Goal: Task Accomplishment & Management: Manage account settings

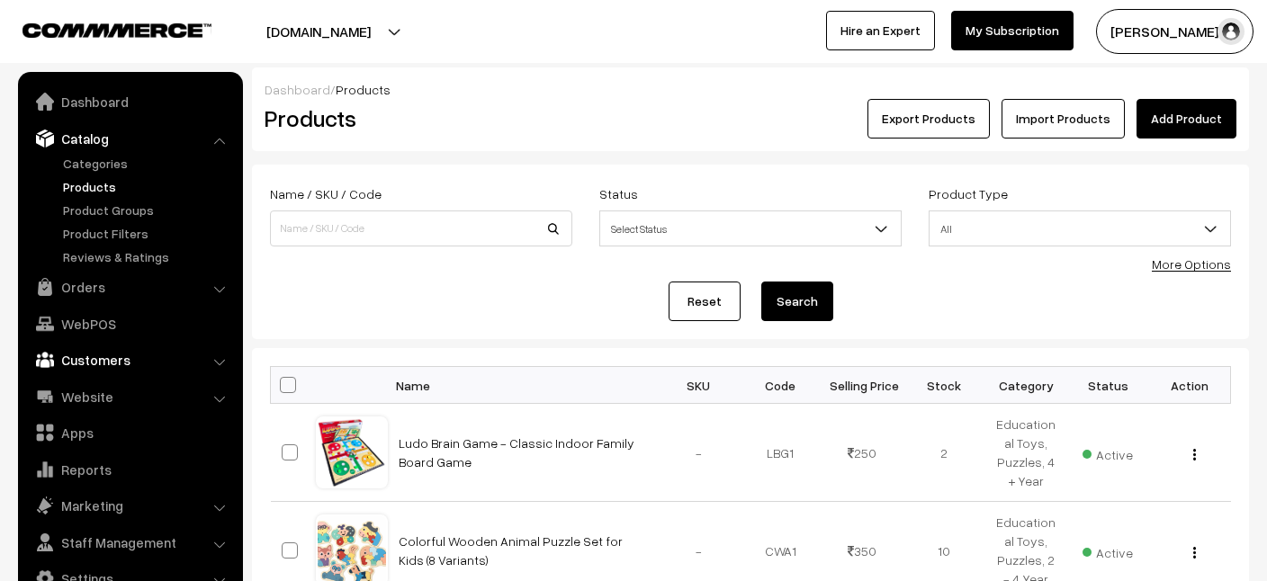
click at [88, 363] on link "Customers" at bounding box center [129, 360] width 214 height 32
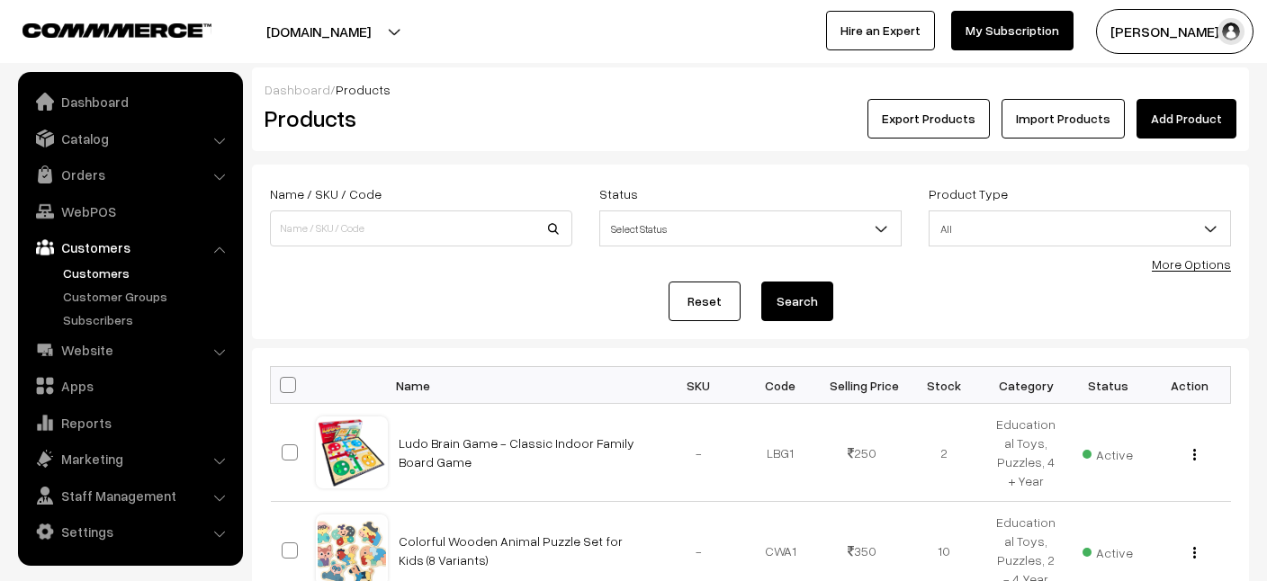
click at [105, 273] on link "Customers" at bounding box center [147, 273] width 178 height 19
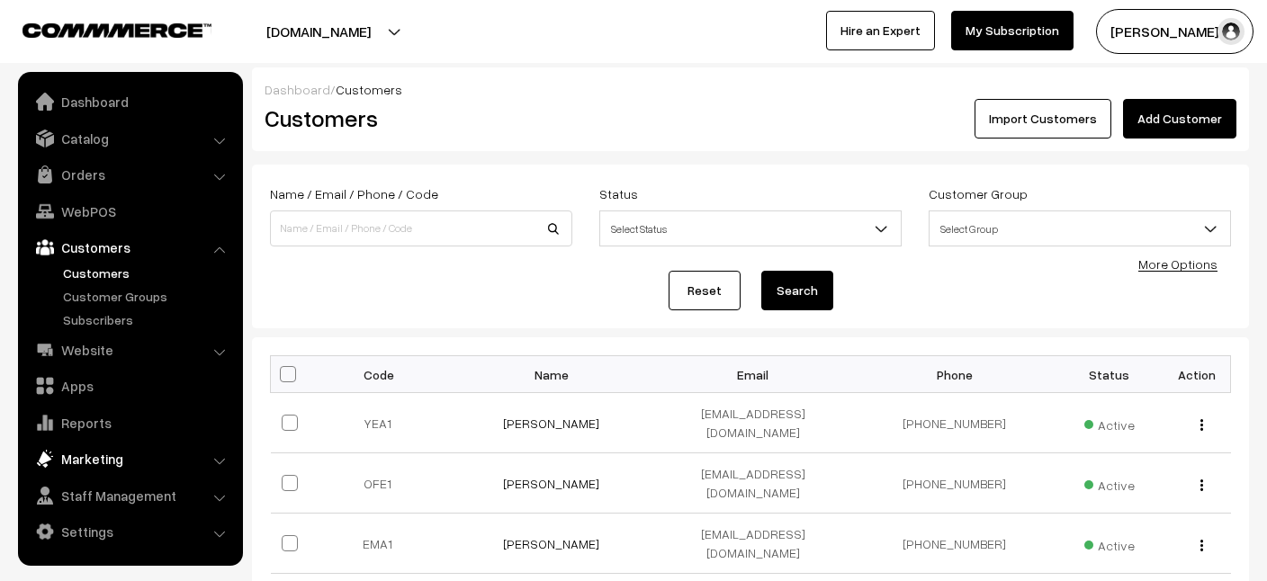
click at [94, 464] on link "Marketing" at bounding box center [129, 459] width 214 height 32
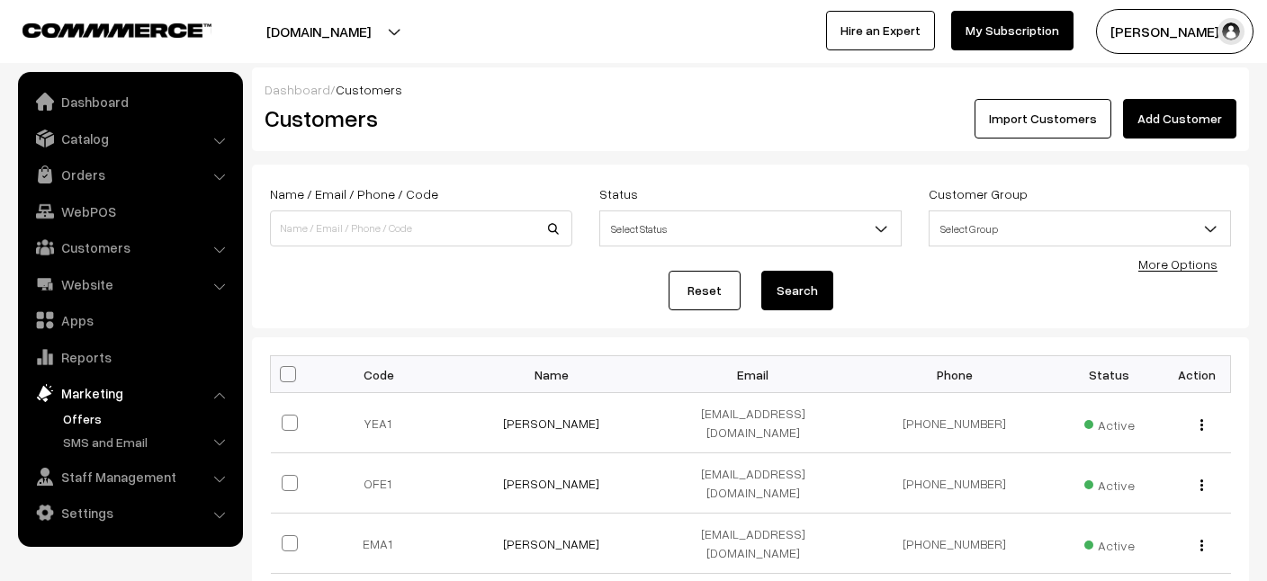
click at [93, 416] on link "Offers" at bounding box center [147, 418] width 178 height 19
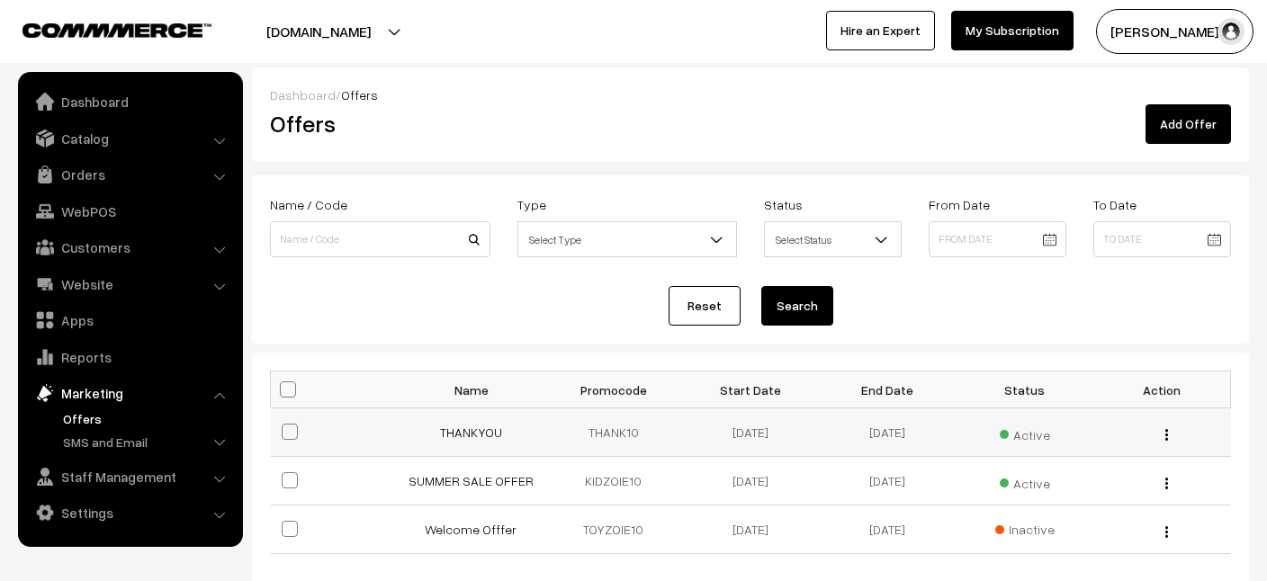
click at [1167, 429] on img "button" at bounding box center [1166, 435] width 3 height 12
click at [1035, 459] on link "Edit" at bounding box center [1086, 460] width 153 height 40
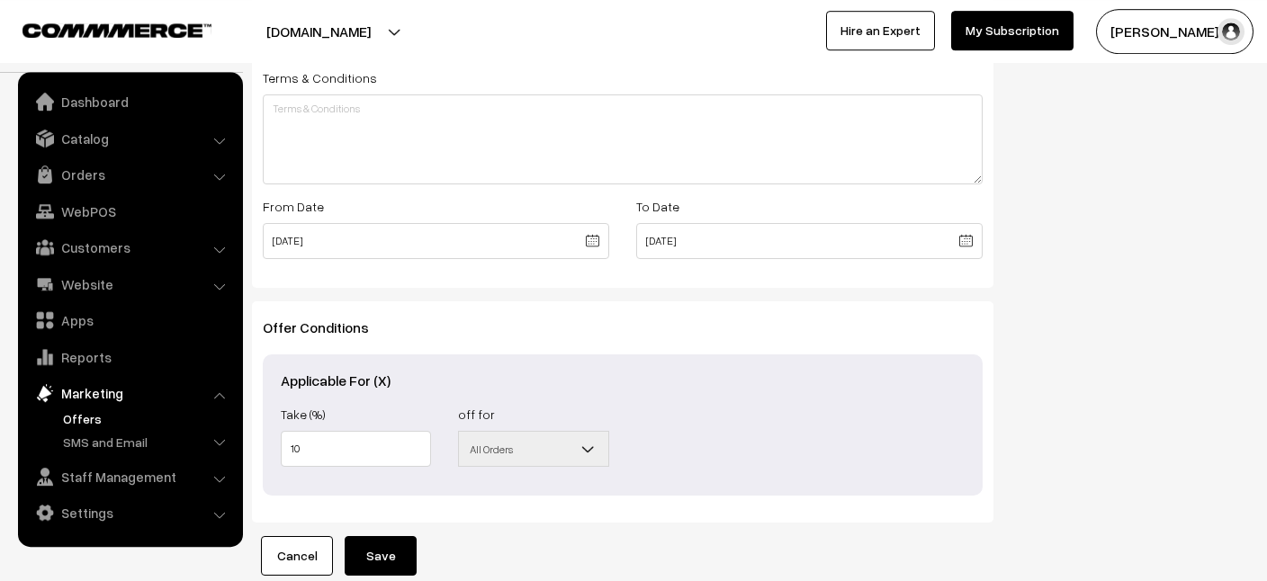
scroll to position [653, 0]
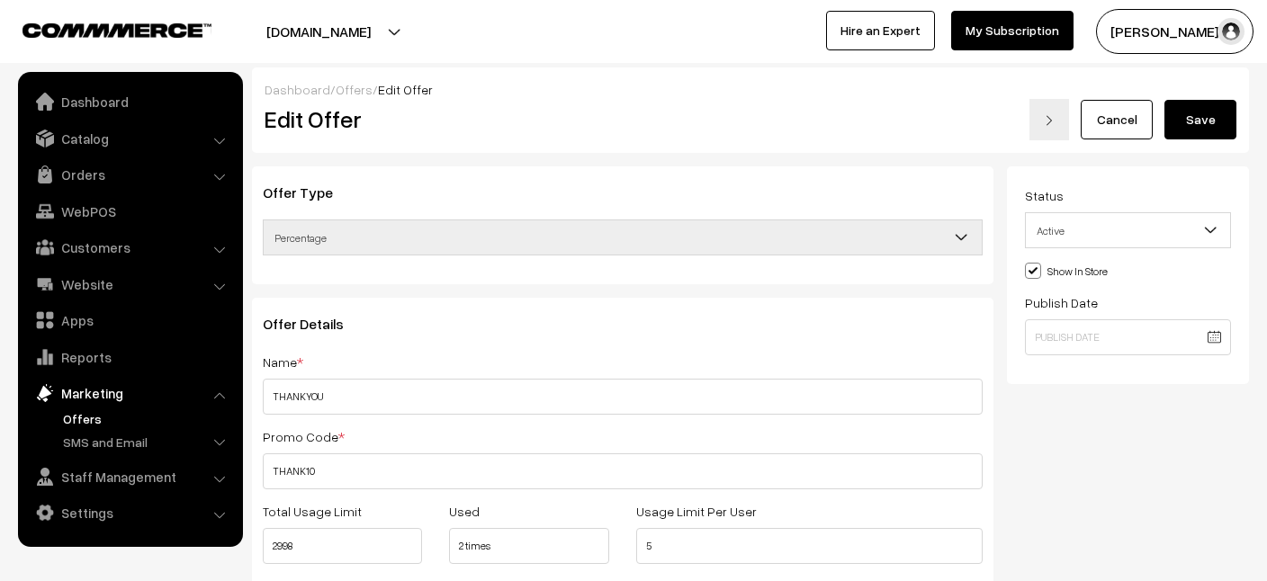
click at [346, 95] on link "Offers" at bounding box center [354, 89] width 37 height 15
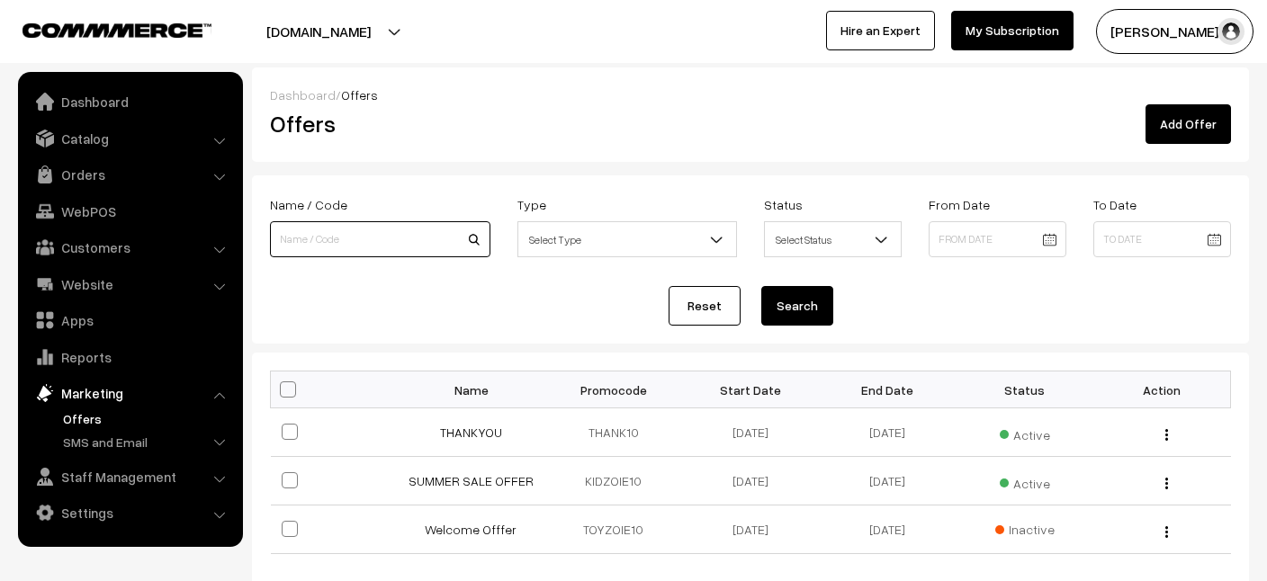
click at [364, 225] on input at bounding box center [380, 239] width 220 height 36
click at [418, 242] on input at bounding box center [380, 239] width 220 height 36
type input "INDIA30"
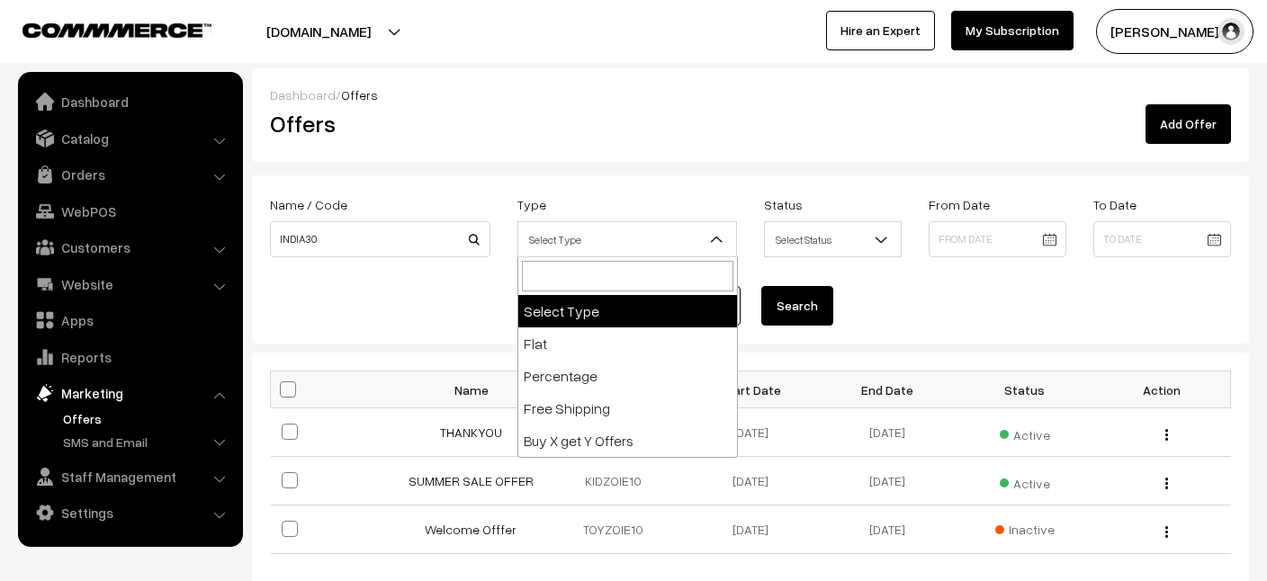
click at [646, 239] on span "Select Type" at bounding box center [627, 239] width 219 height 31
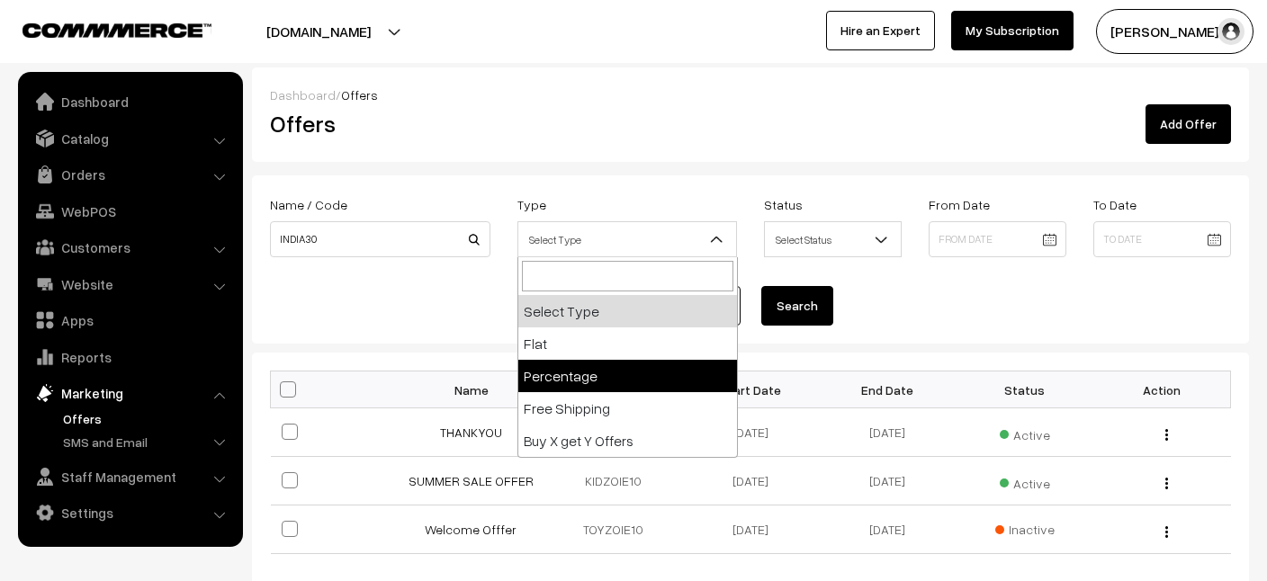
select select "percentage"
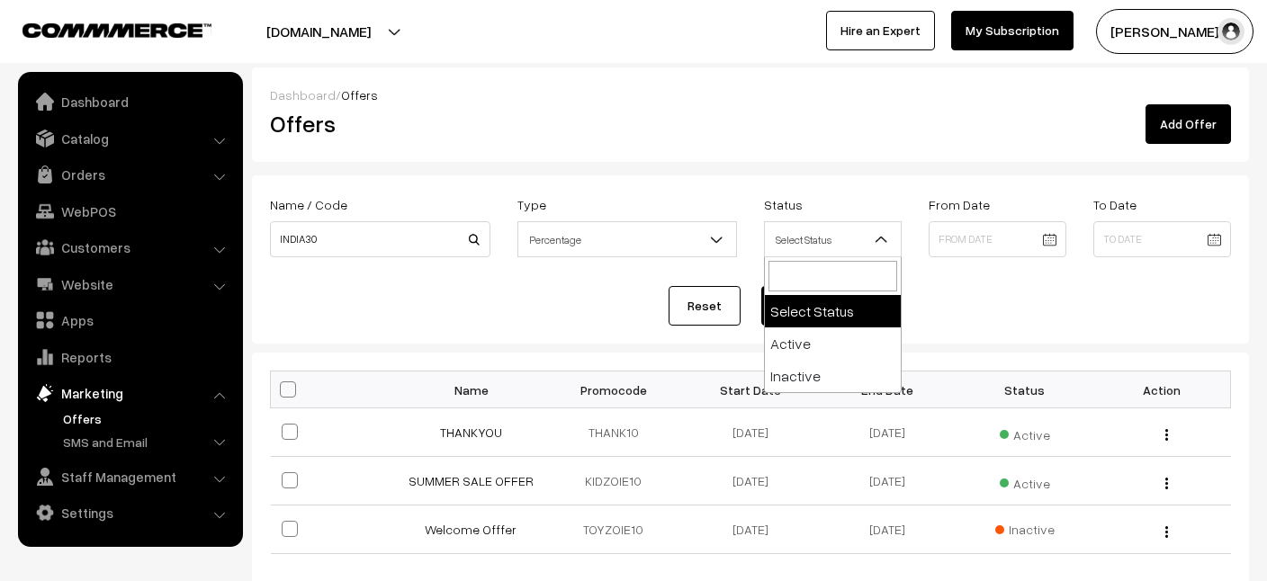
click at [818, 243] on span "Select Status" at bounding box center [833, 239] width 136 height 31
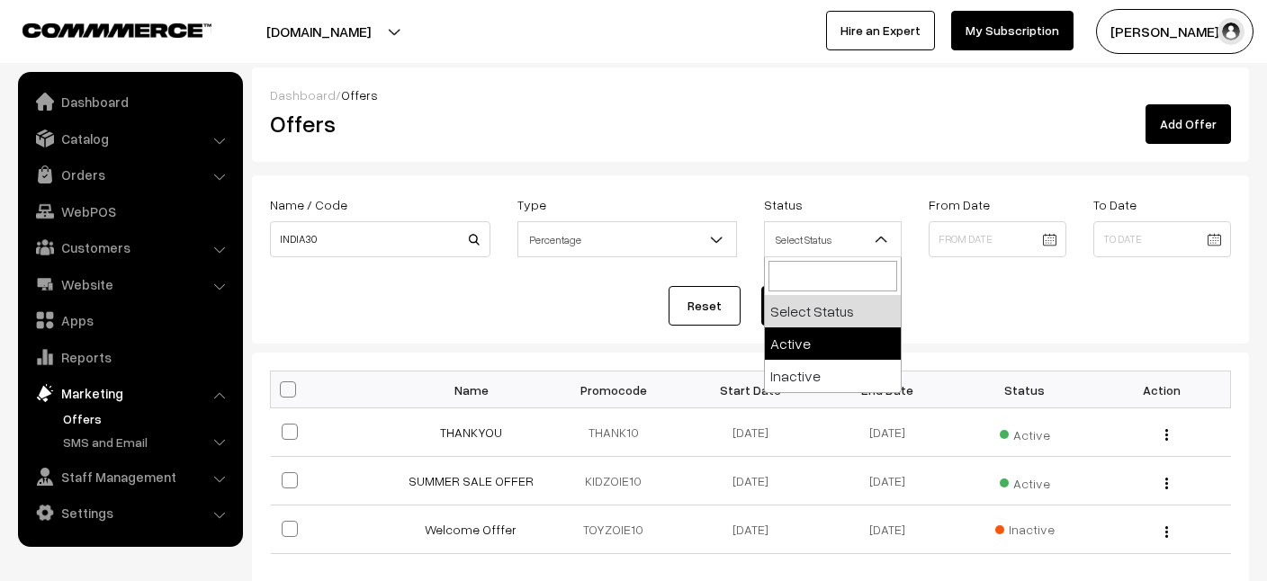
select select "active"
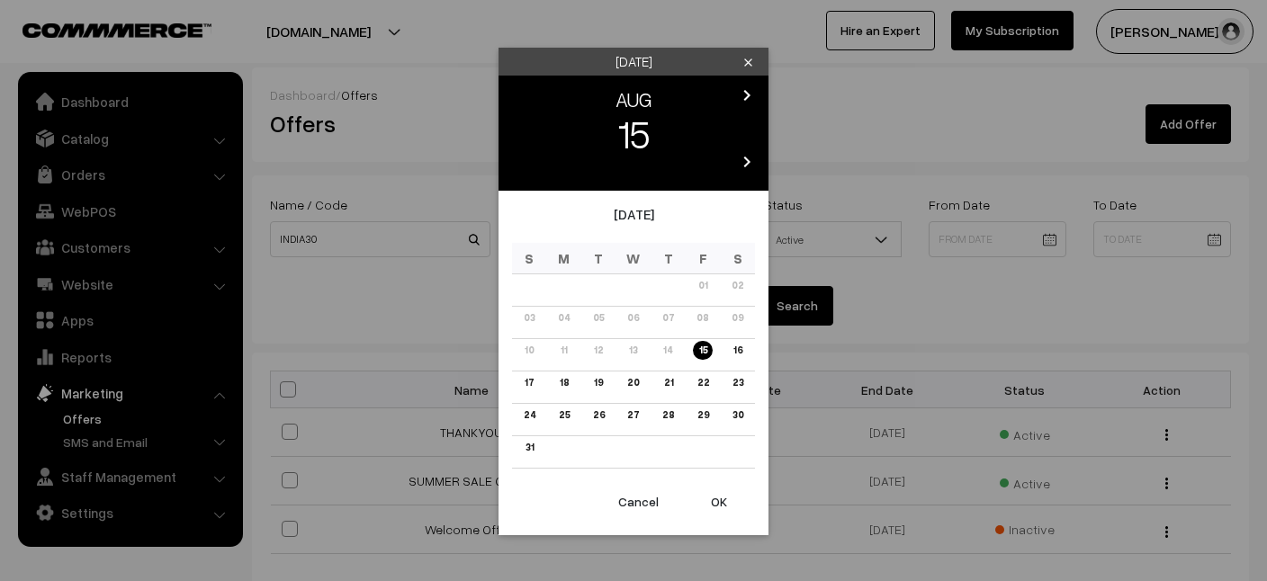
click at [1046, 243] on input at bounding box center [998, 239] width 138 height 36
click at [702, 359] on link "15" at bounding box center [702, 350] width 19 height 19
click at [720, 501] on button "OK" at bounding box center [719, 502] width 72 height 40
type input "[DATE]"
click at [1224, 241] on input at bounding box center [1162, 239] width 138 height 36
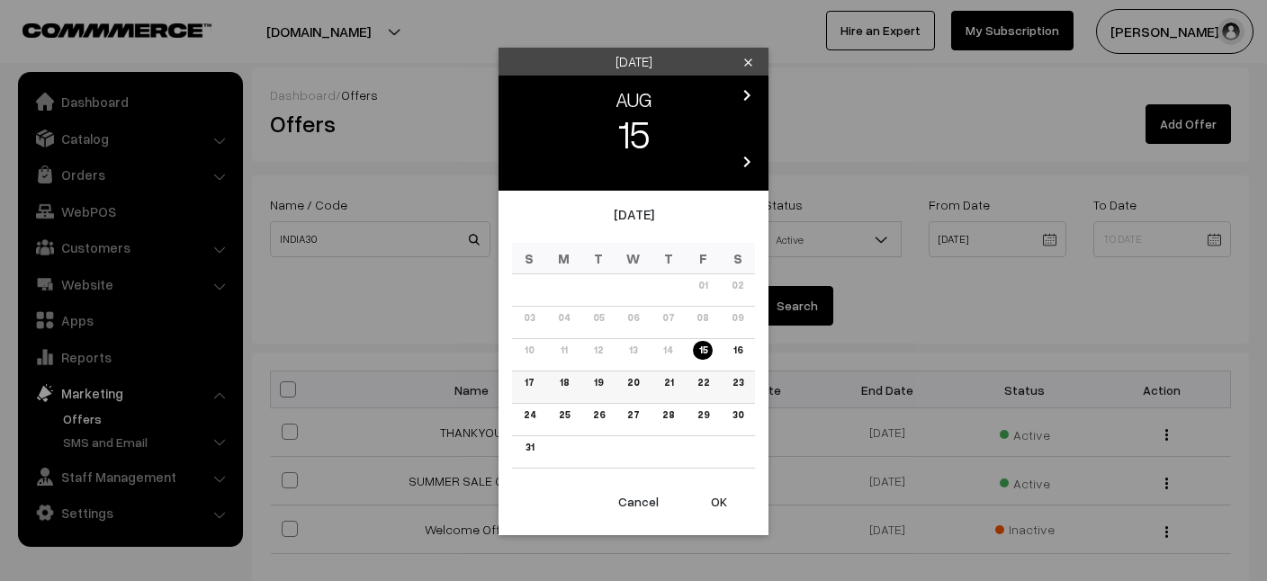
click at [531, 382] on link "17" at bounding box center [529, 382] width 20 height 19
click at [724, 508] on button "OK" at bounding box center [719, 502] width 72 height 40
type input "[DATE]"
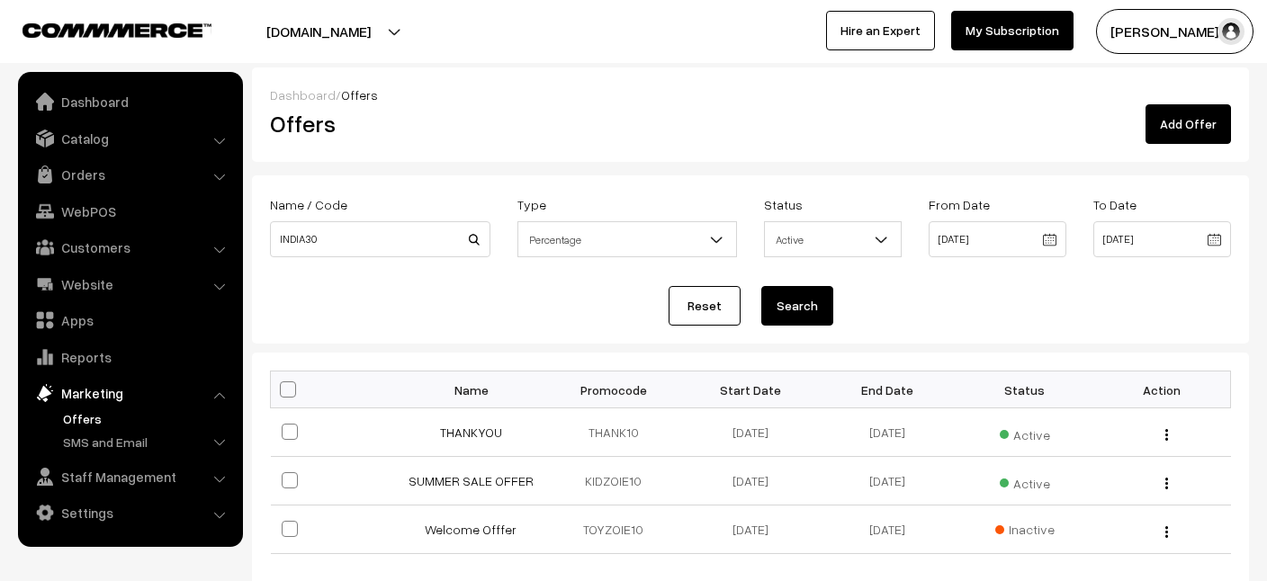
click at [1173, 135] on link "Add Offer" at bounding box center [1188, 124] width 85 height 40
click at [1196, 121] on link "Add Offer" at bounding box center [1188, 124] width 85 height 40
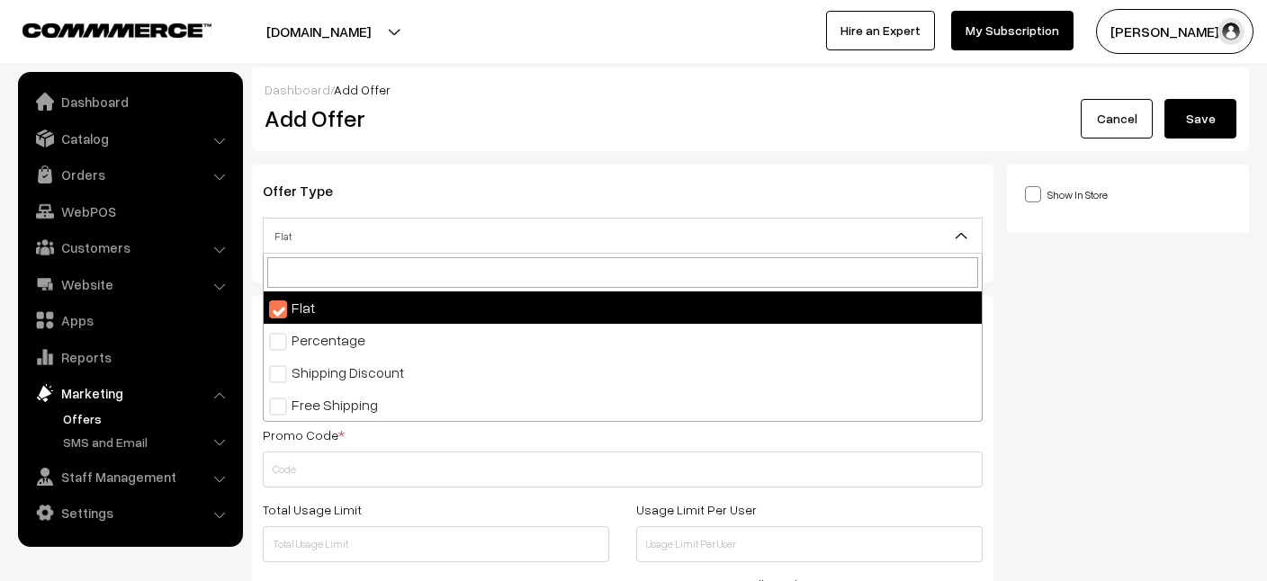
click at [301, 241] on span "Flat" at bounding box center [623, 235] width 718 height 31
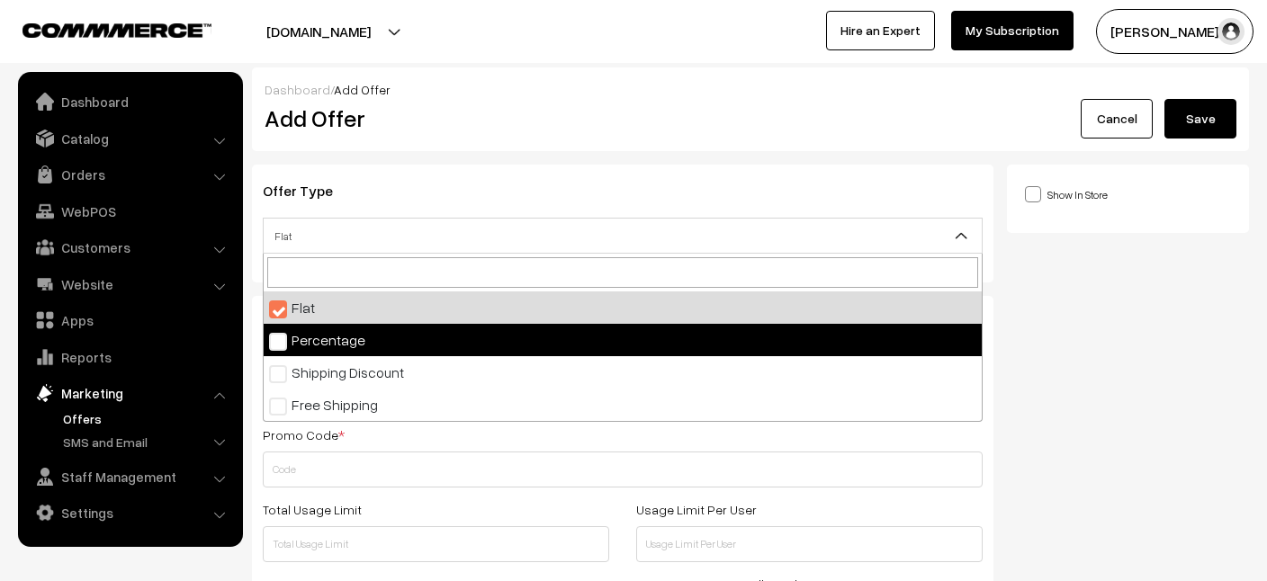
select select "2"
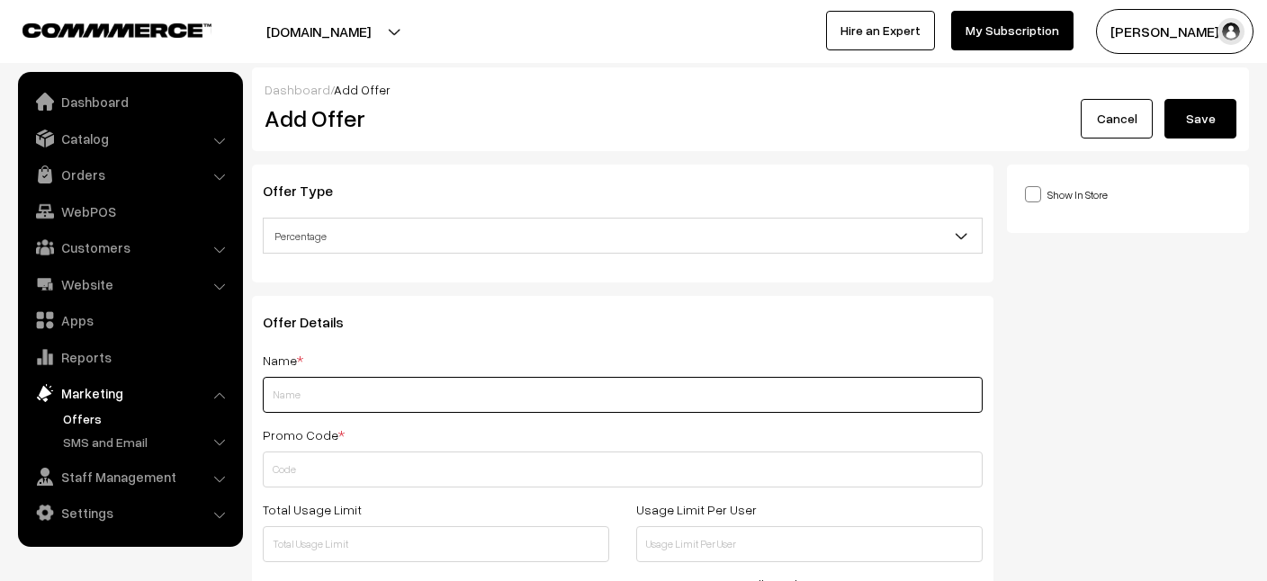
click at [303, 392] on input "text" at bounding box center [623, 395] width 720 height 36
type input "INDIPENDENCE DAY"
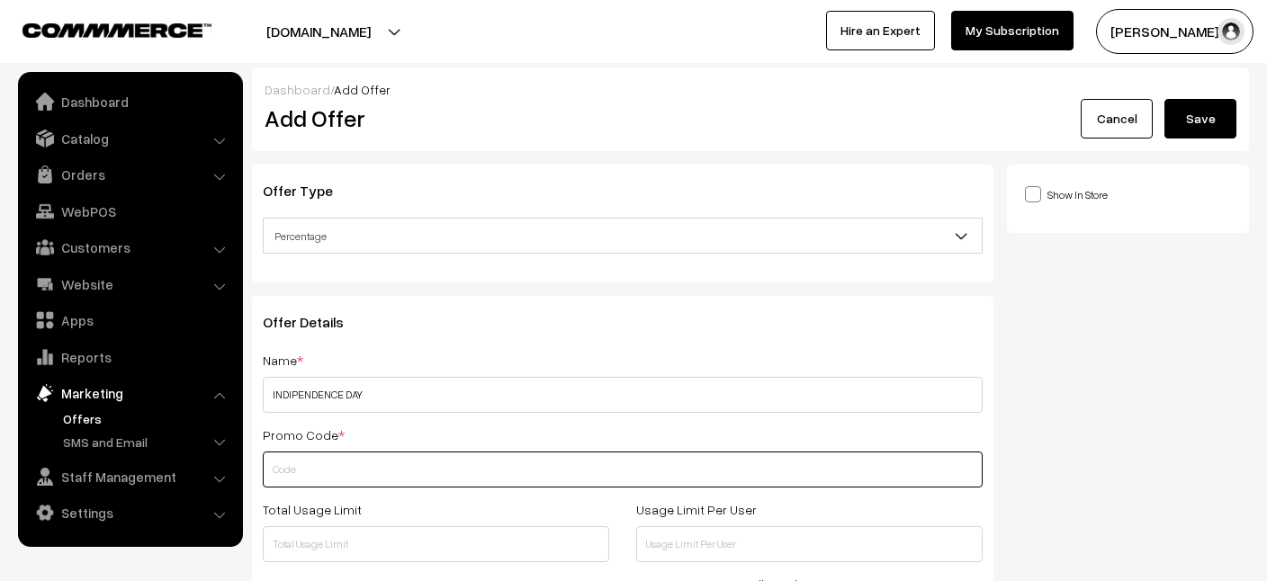
click at [296, 463] on input "text" at bounding box center [623, 470] width 720 height 36
type input "INDIA30"
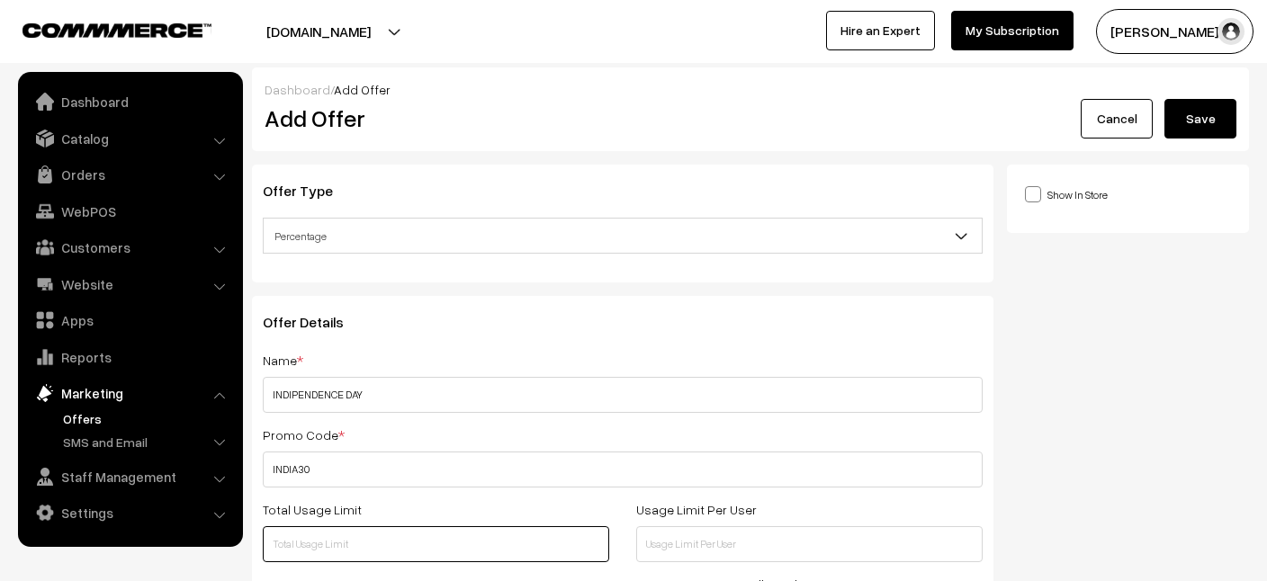
click at [308, 555] on input "text" at bounding box center [436, 544] width 346 height 36
type input "2999"
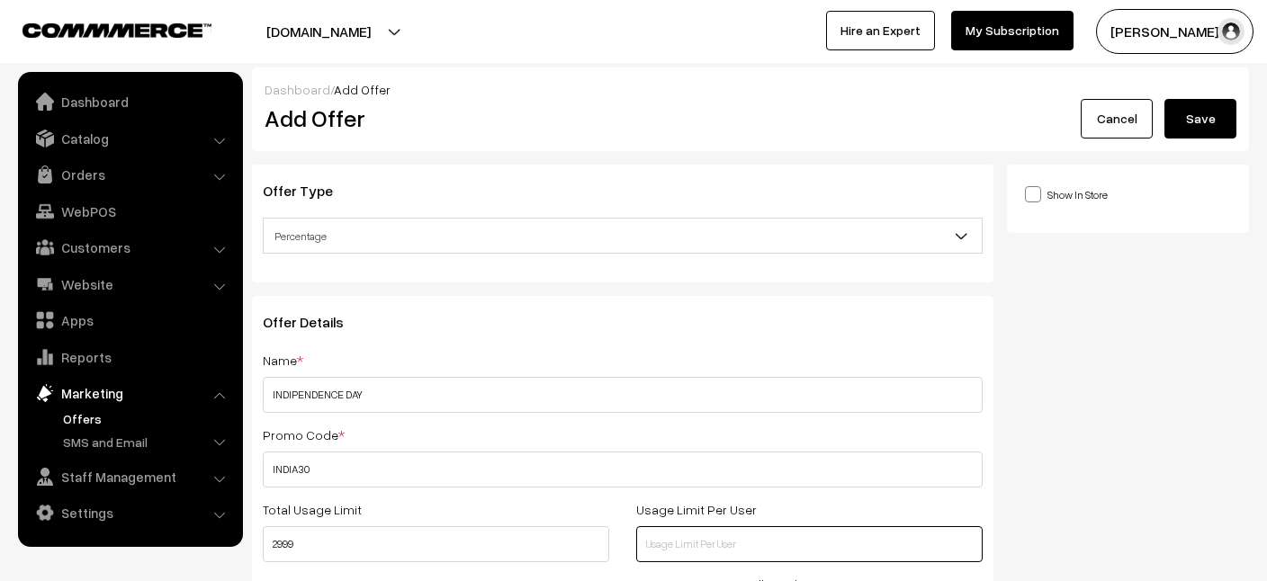
click at [697, 542] on input "text" at bounding box center [809, 544] width 346 height 36
type input "2"
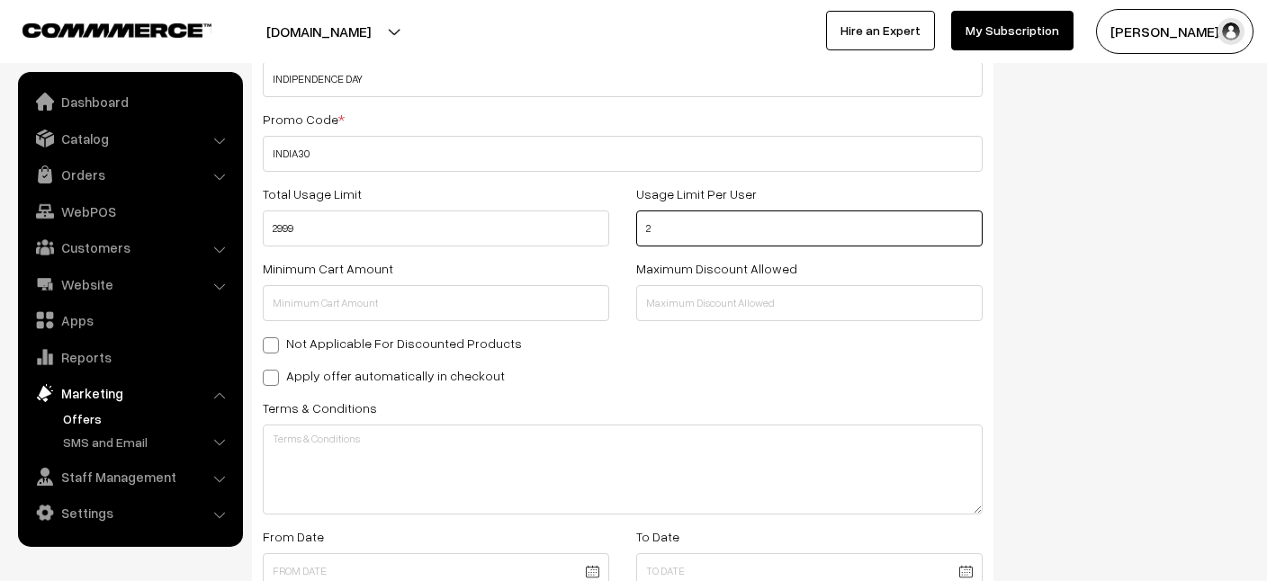
scroll to position [325, 0]
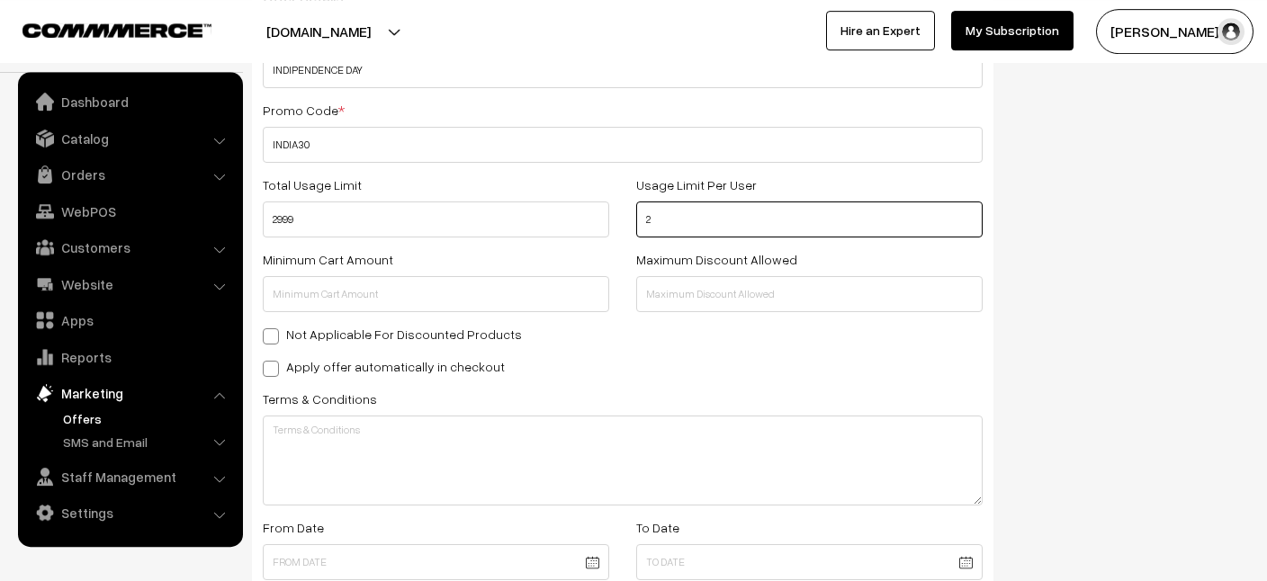
click at [687, 221] on input "2" at bounding box center [809, 220] width 346 height 36
type input "5"
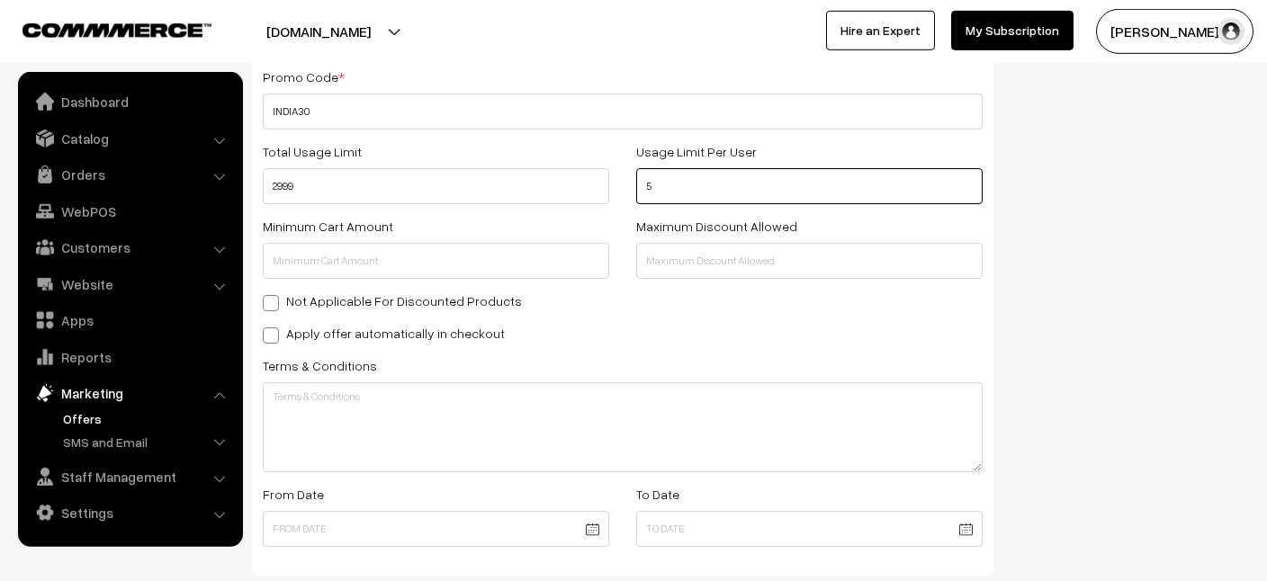
scroll to position [354, 0]
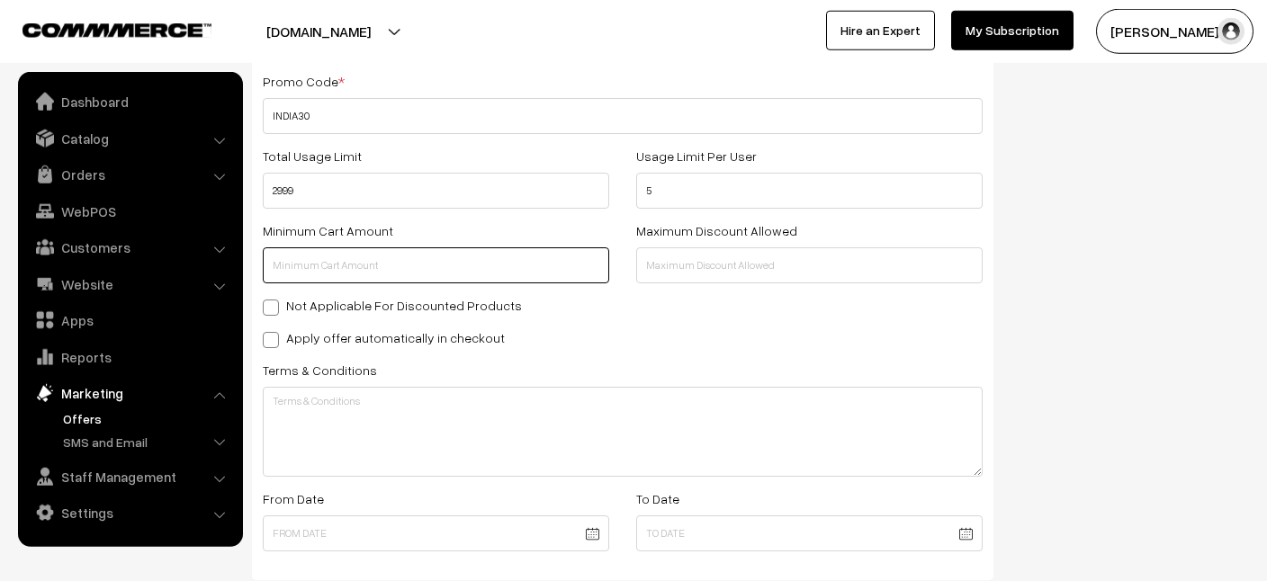
click at [326, 269] on input "text" at bounding box center [436, 265] width 346 height 36
type input "500"
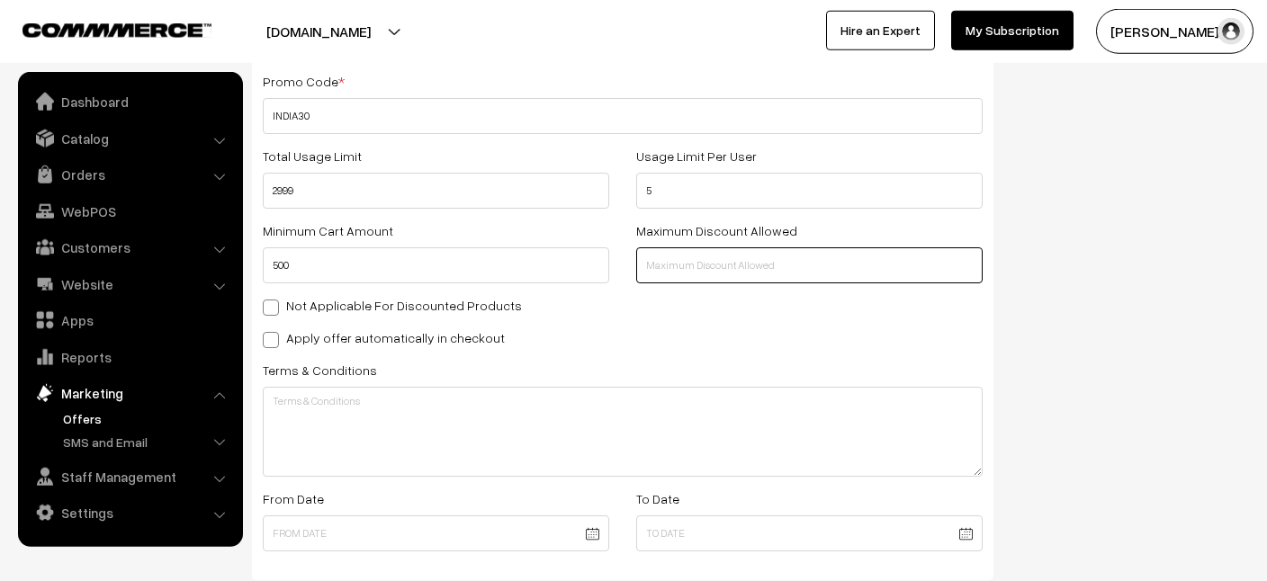
click at [655, 266] on input "text" at bounding box center [809, 265] width 346 height 36
click at [679, 262] on input "text" at bounding box center [809, 265] width 346 height 36
type input "5000"
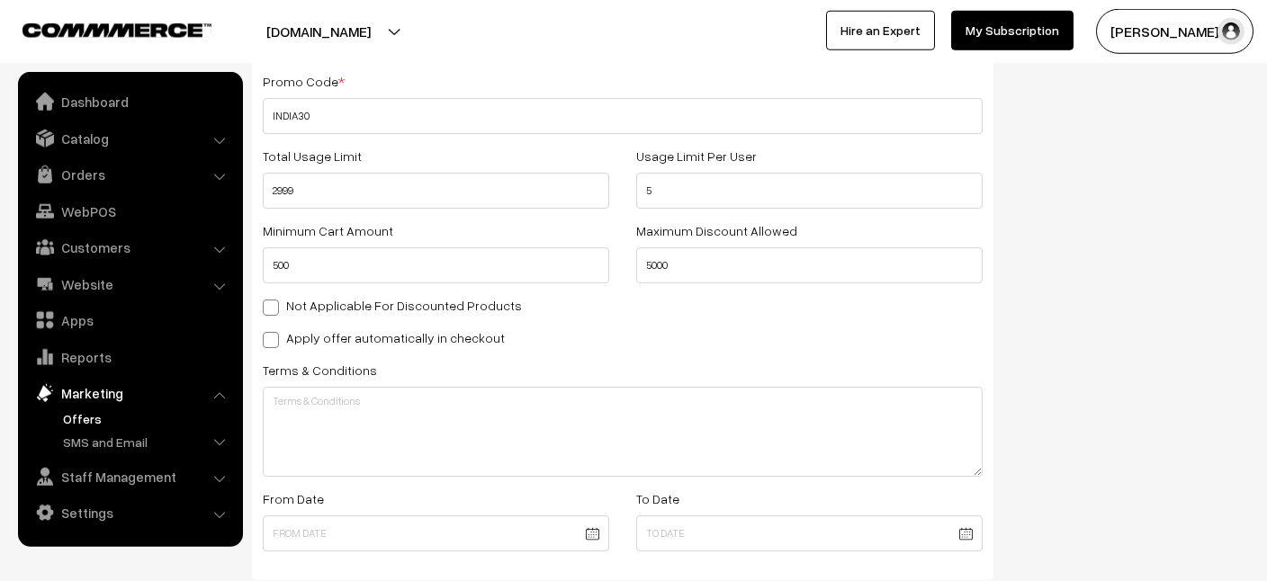
click at [595, 530] on input "text" at bounding box center [436, 534] width 346 height 36
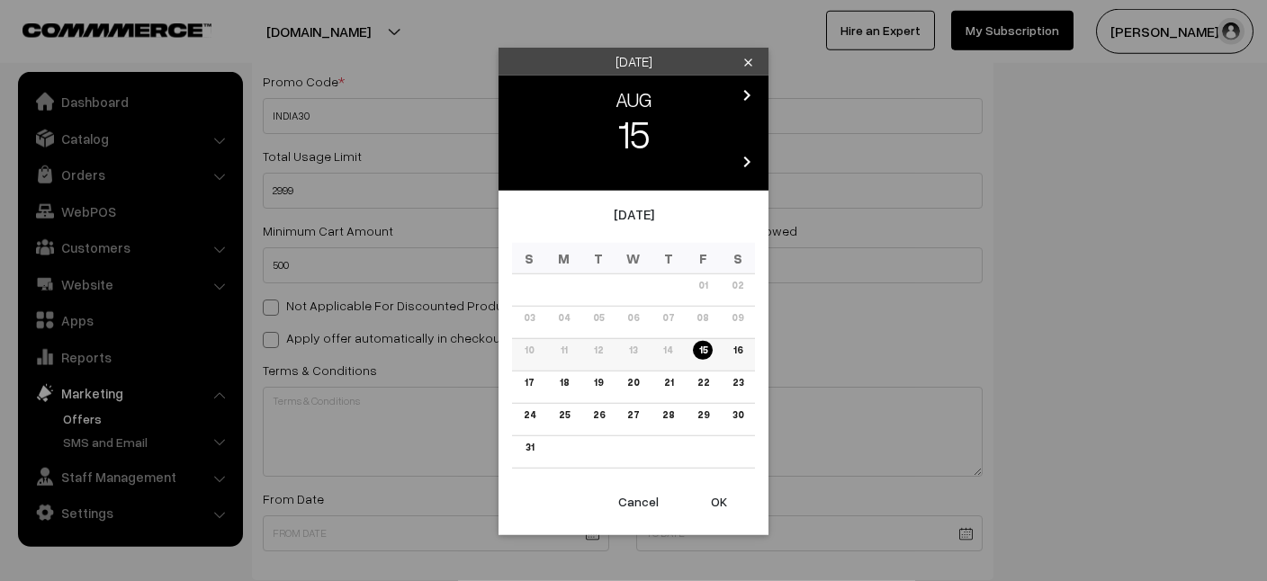
click at [708, 356] on link "15" at bounding box center [702, 350] width 19 height 19
click at [726, 500] on button "OK" at bounding box center [719, 502] width 72 height 40
type input "[DATE]"
click at [964, 533] on input "text" at bounding box center [809, 534] width 346 height 36
click at [524, 391] on link "17" at bounding box center [529, 382] width 20 height 19
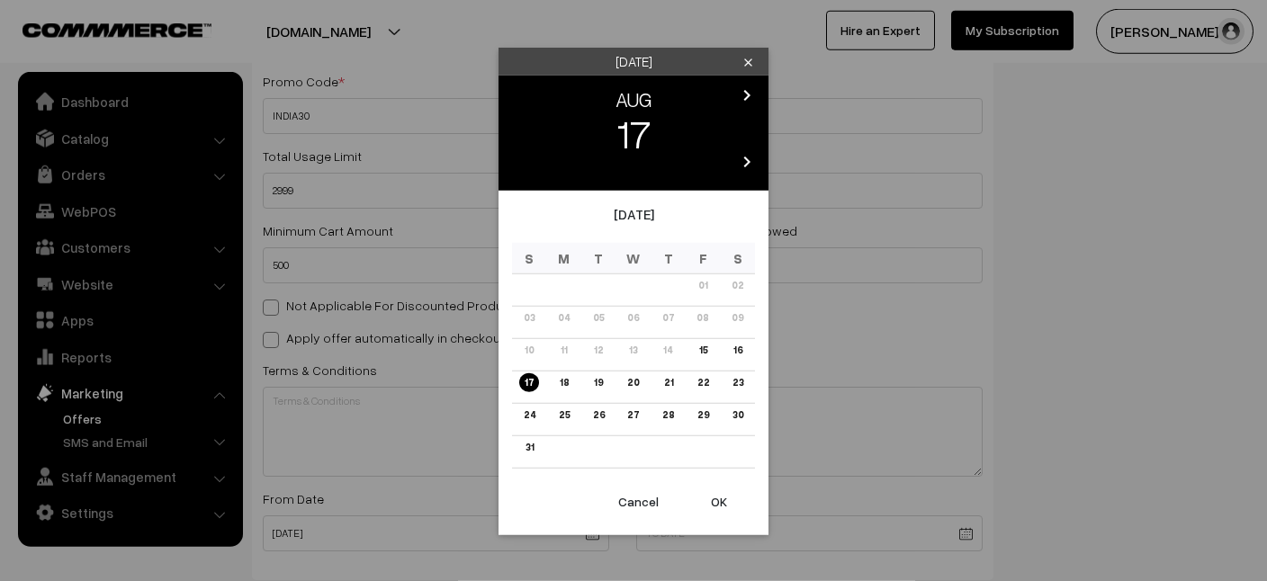
click at [722, 499] on button "OK" at bounding box center [719, 502] width 72 height 40
type input "[DATE]"
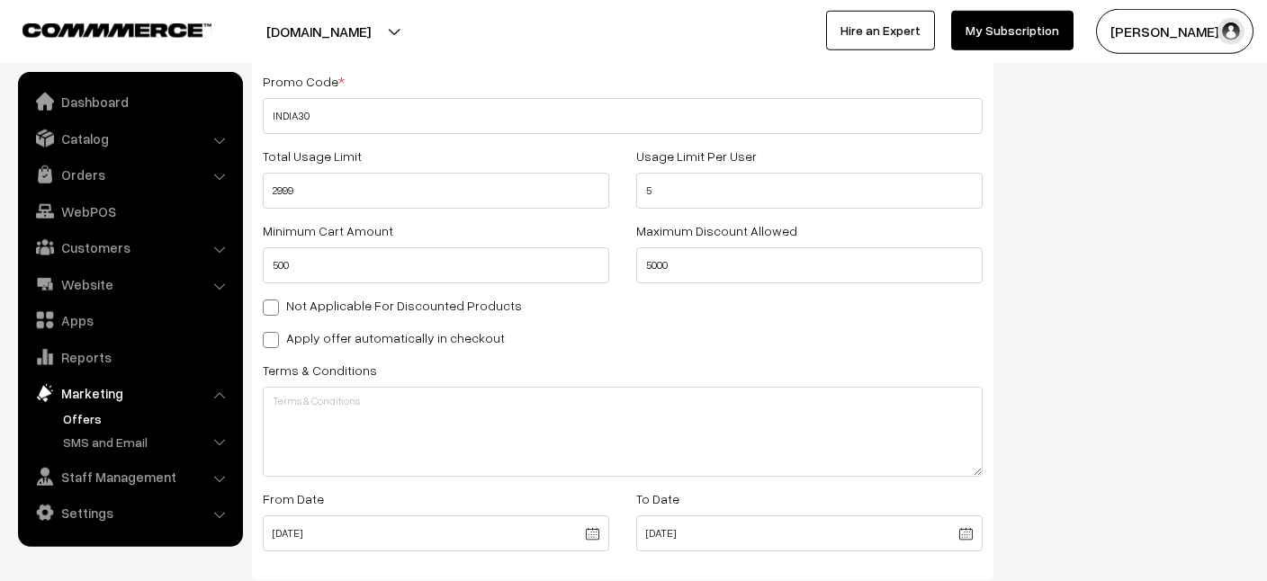
click at [1076, 369] on div "Show In Store Publish Date" at bounding box center [1135, 340] width 256 height 1058
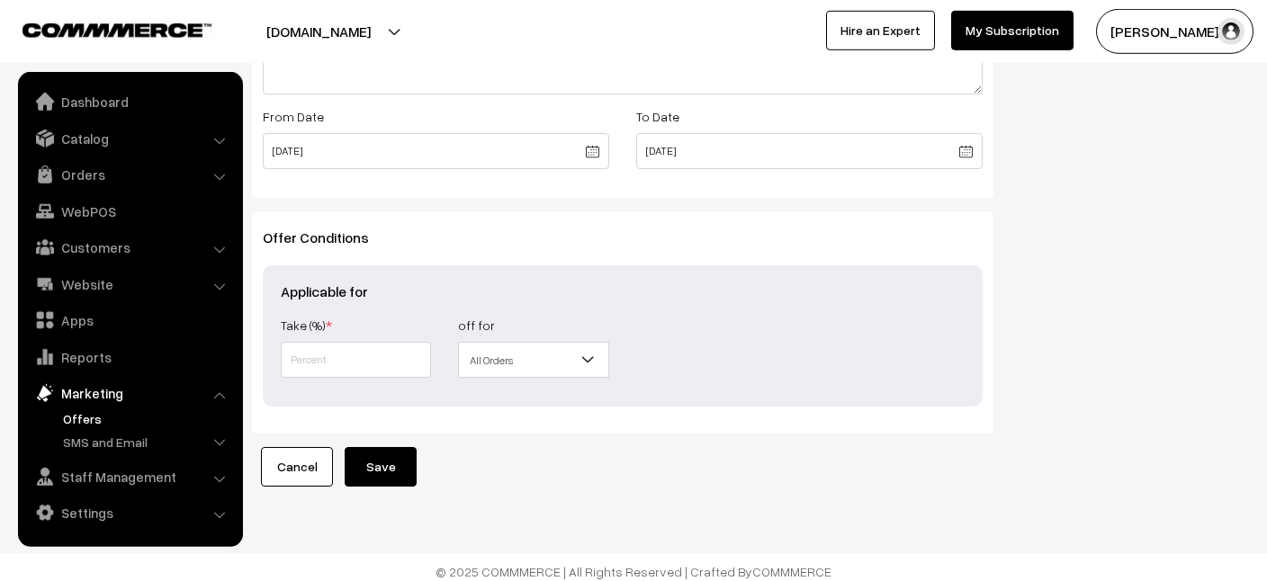
scroll to position [745, 0]
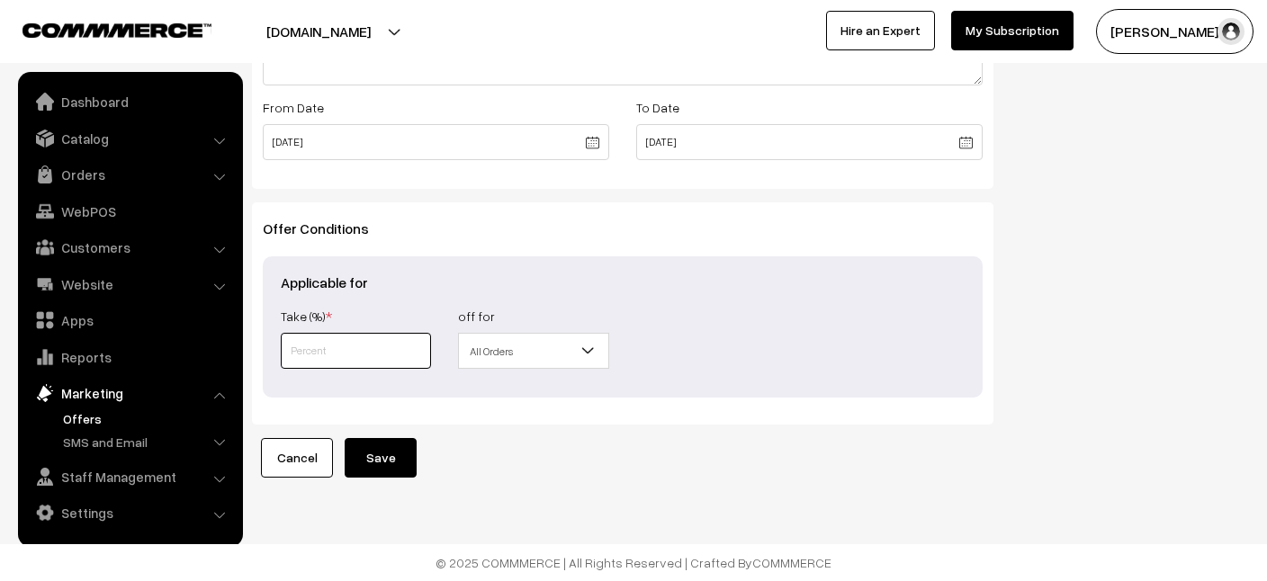
click at [298, 350] on input "text" at bounding box center [356, 351] width 150 height 36
click at [296, 346] on input "text" at bounding box center [356, 351] width 150 height 36
type input "30"
click at [387, 452] on button "Save" at bounding box center [381, 458] width 72 height 40
